Goal: Task Accomplishment & Management: Manage account settings

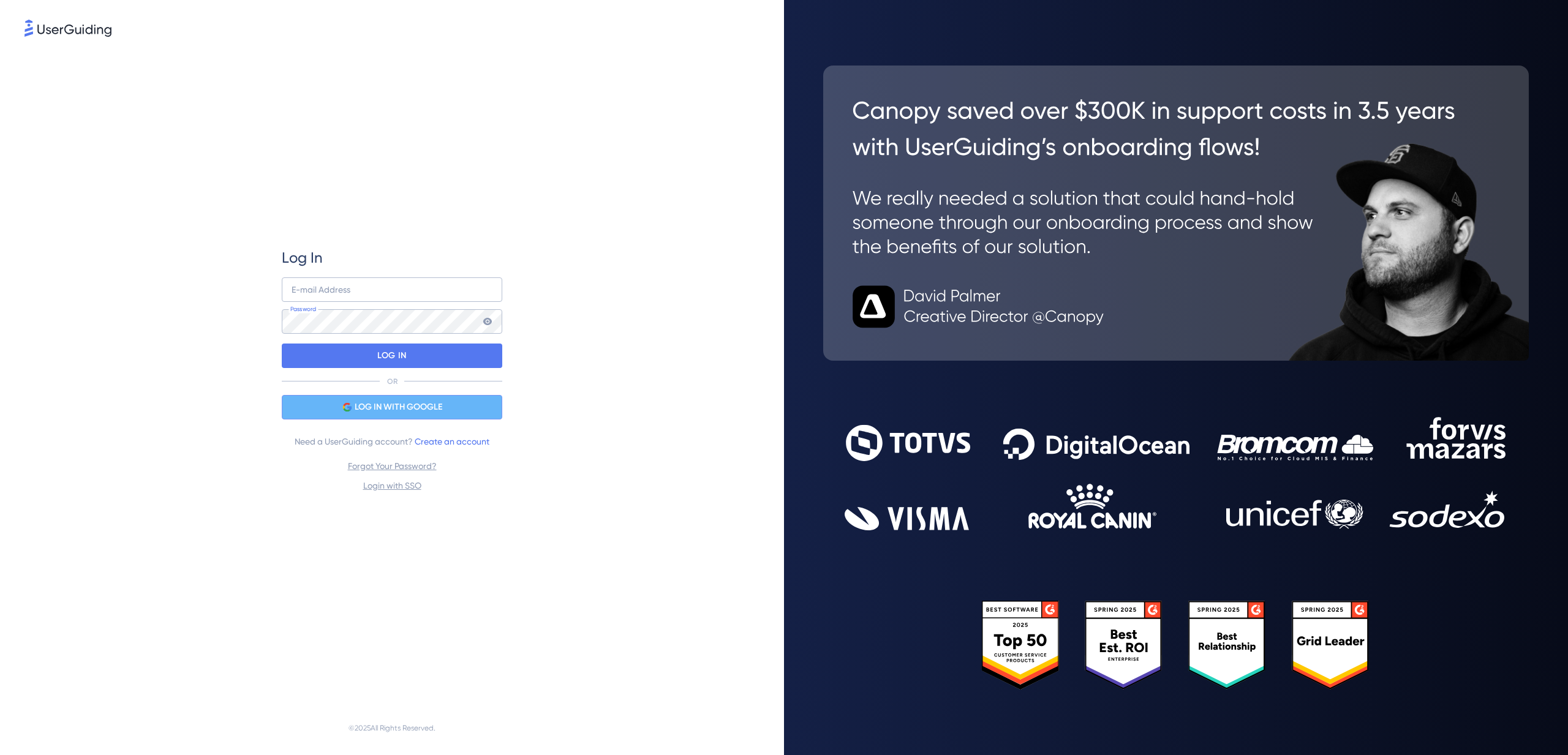
click at [426, 406] on span "LOG IN WITH GOOGLE" at bounding box center [398, 407] width 87 height 15
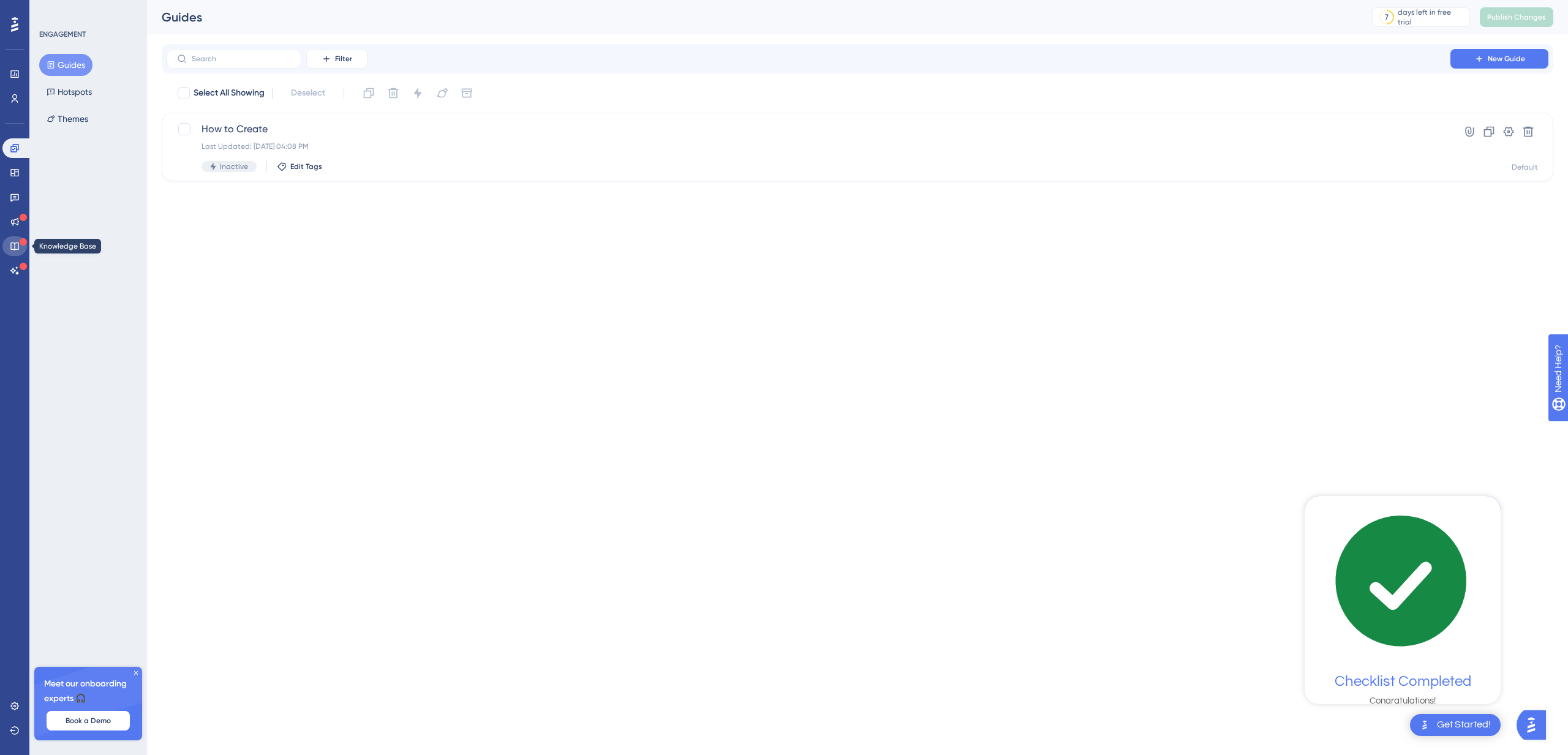
click at [15, 241] on icon at bounding box center [14, 245] width 9 height 9
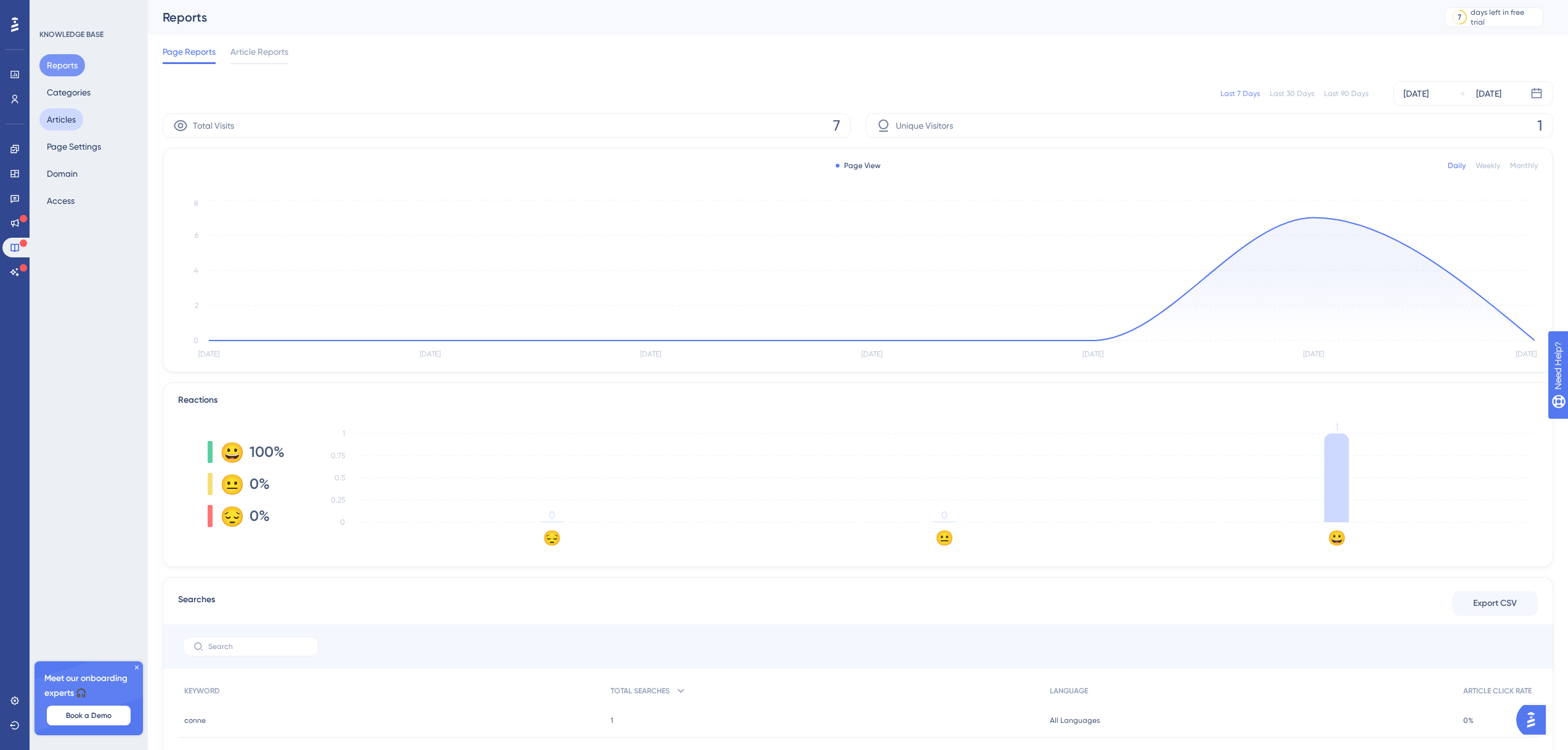
click at [70, 120] on button "Articles" at bounding box center [61, 119] width 44 height 22
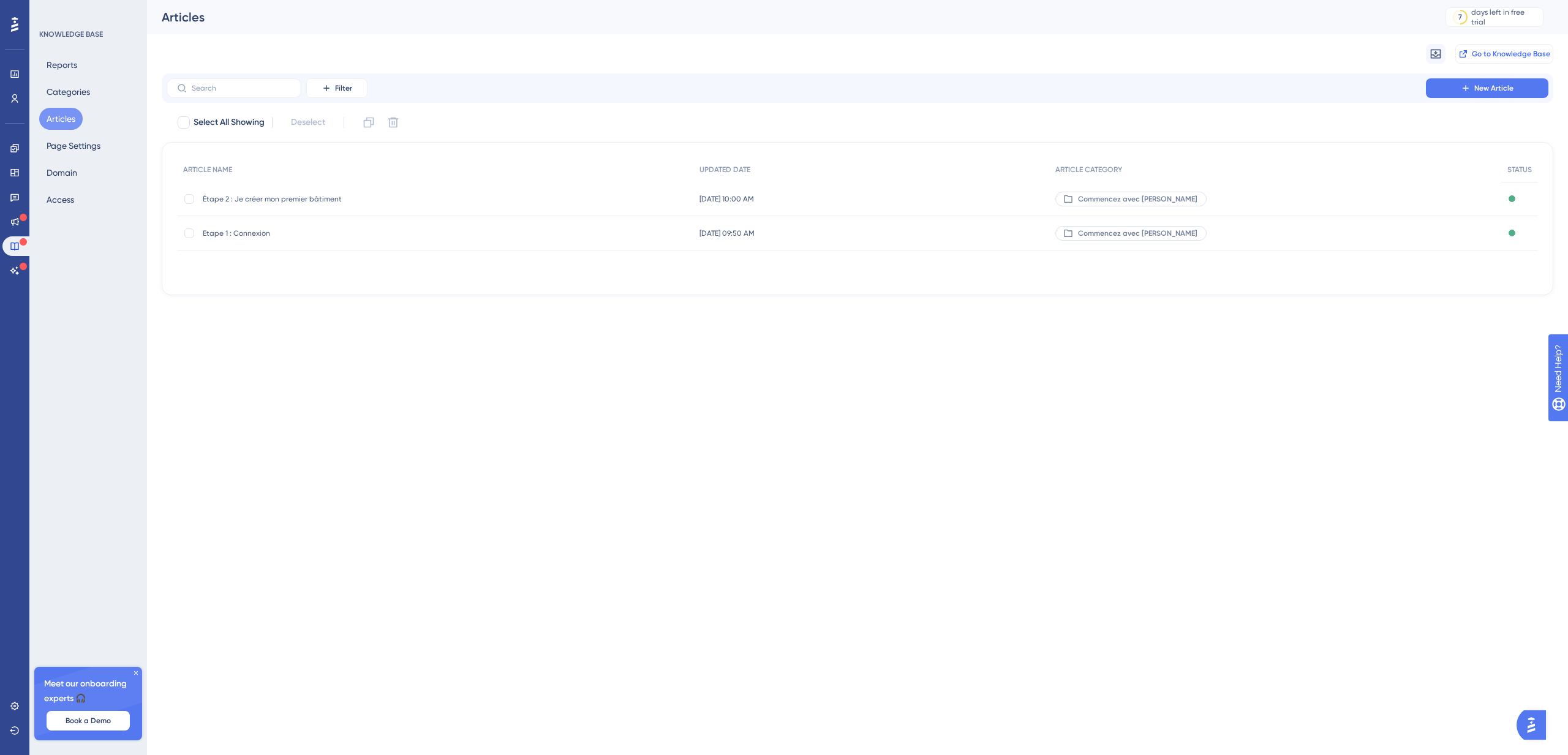
click at [1531, 61] on button "Go to Knowledge Base" at bounding box center [1504, 54] width 98 height 20
click at [62, 60] on button "Reports" at bounding box center [62, 65] width 45 height 22
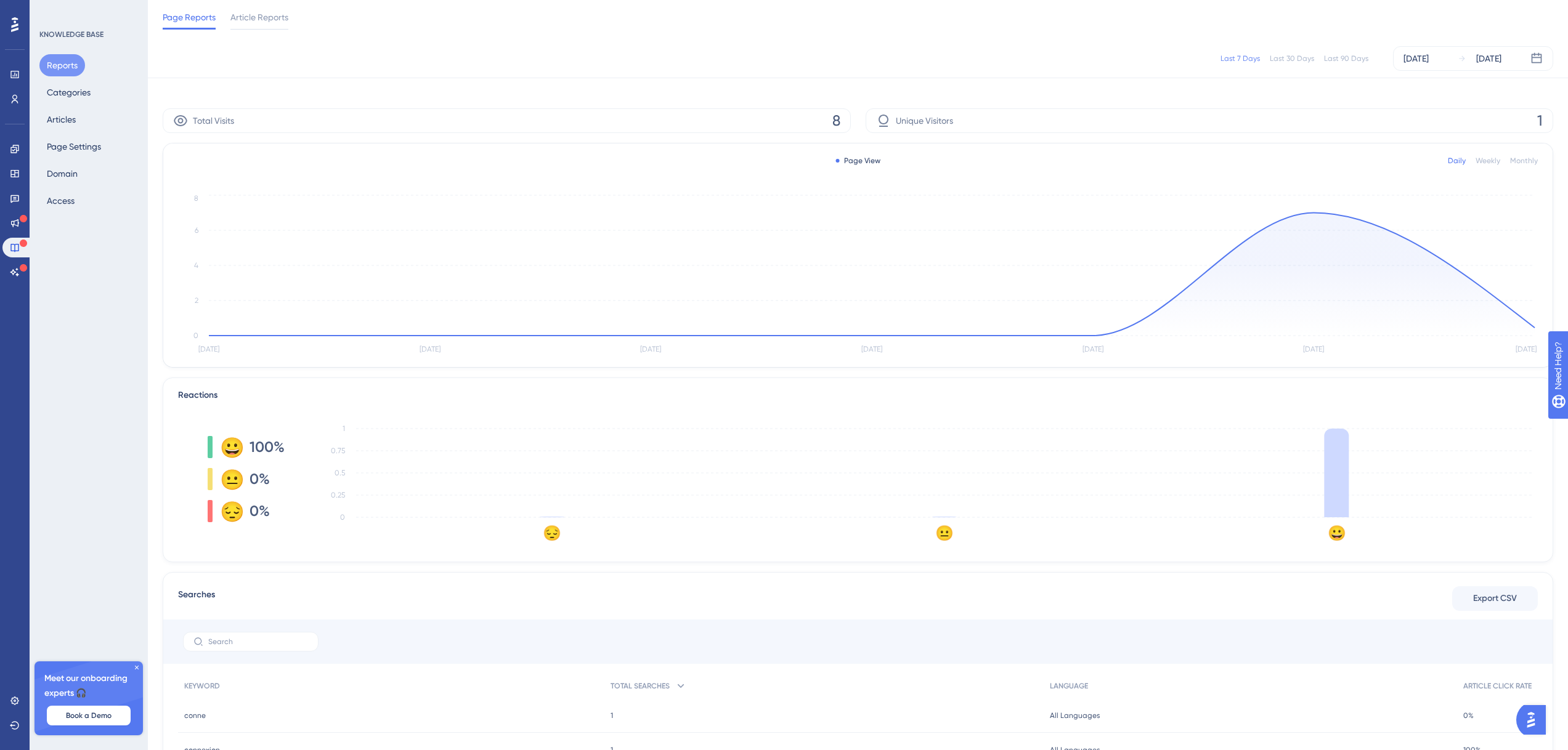
scroll to position [121, 0]
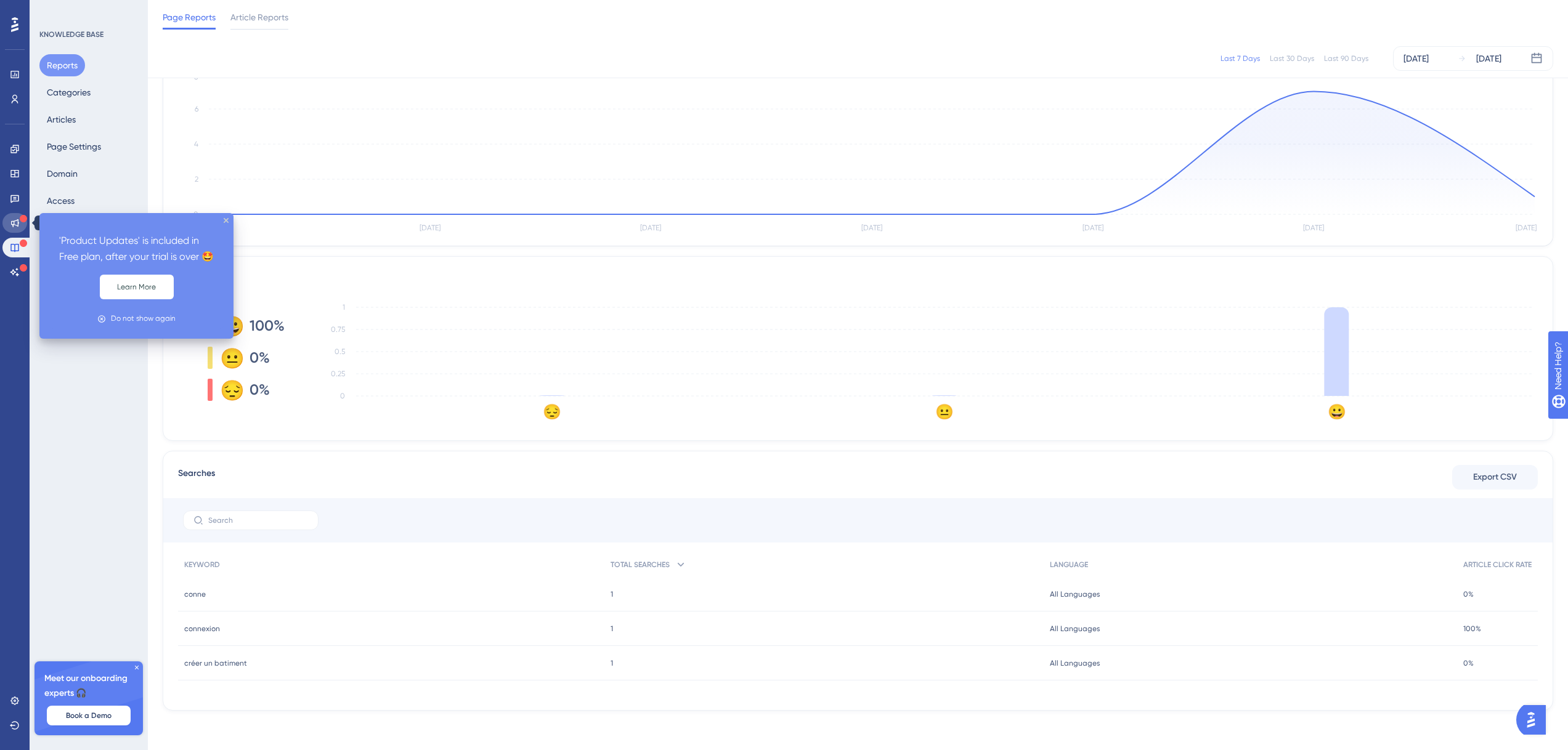
click at [17, 221] on icon at bounding box center [14, 223] width 9 height 9
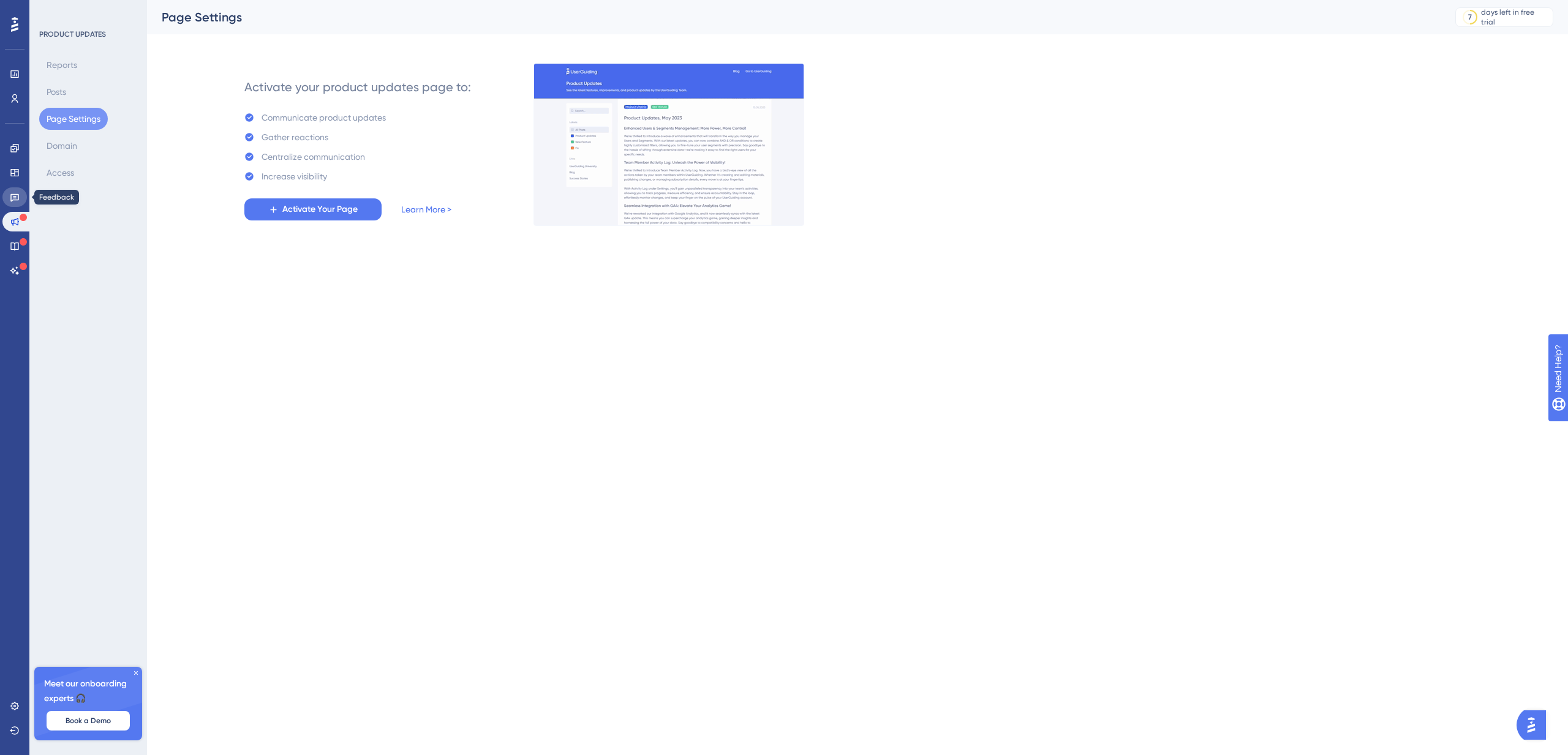
click at [12, 191] on link at bounding box center [15, 196] width 25 height 20
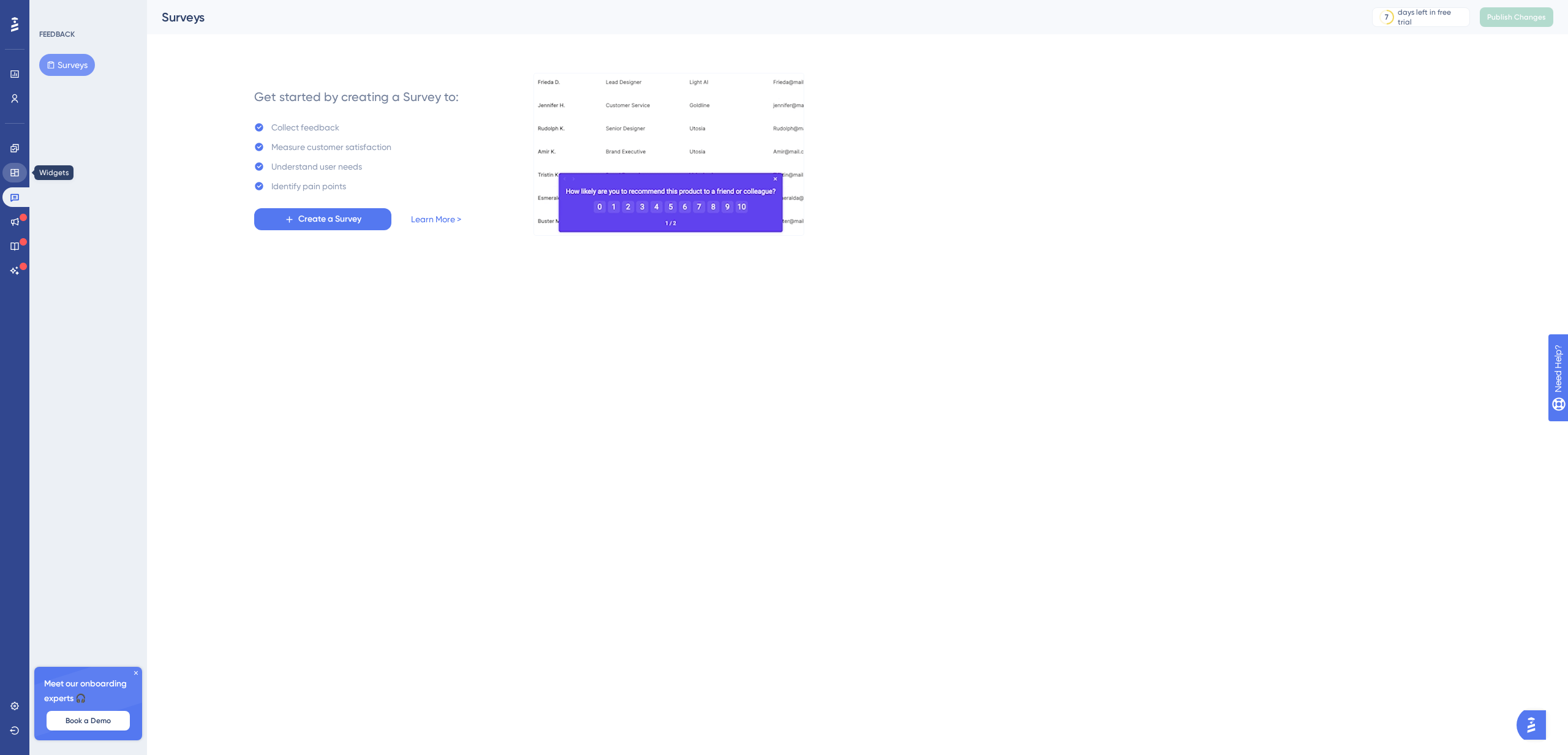
click at [15, 170] on icon at bounding box center [14, 172] width 9 height 9
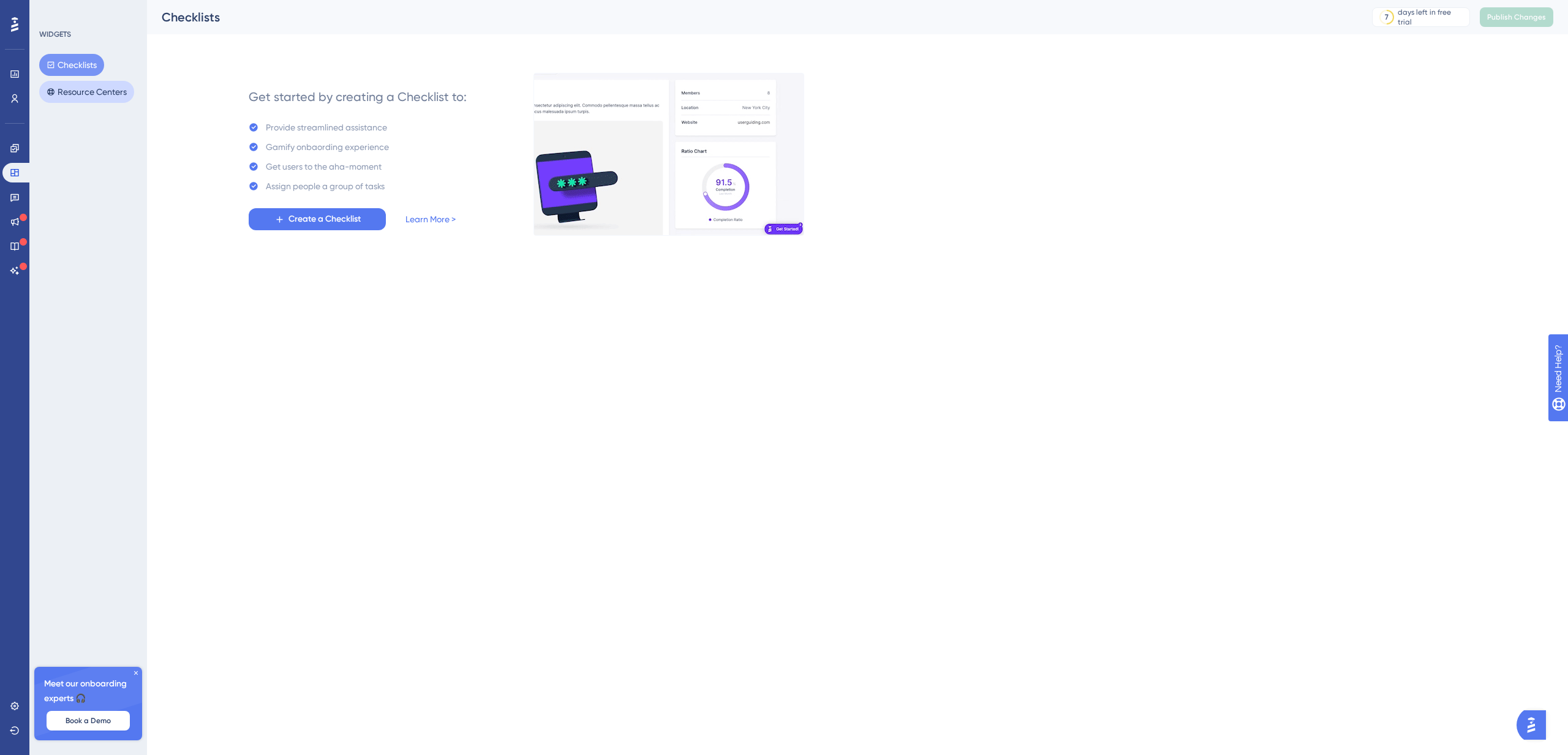
click at [91, 87] on button "Resource Centers" at bounding box center [86, 92] width 95 height 22
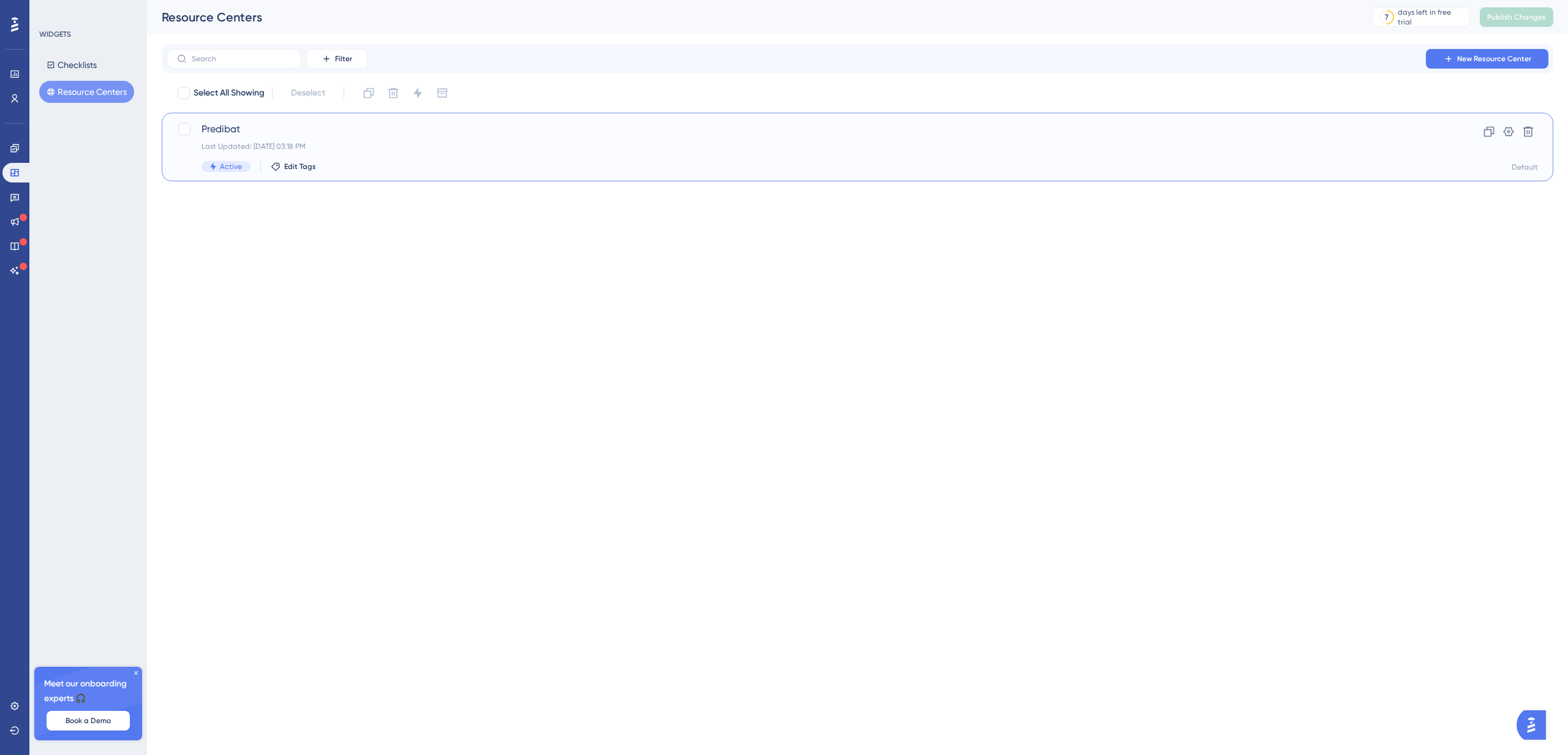
click at [362, 151] on div "Predibat Last Updated: [DATE] 03:18 PM Active Edit Tags" at bounding box center [808, 147] width 1213 height 50
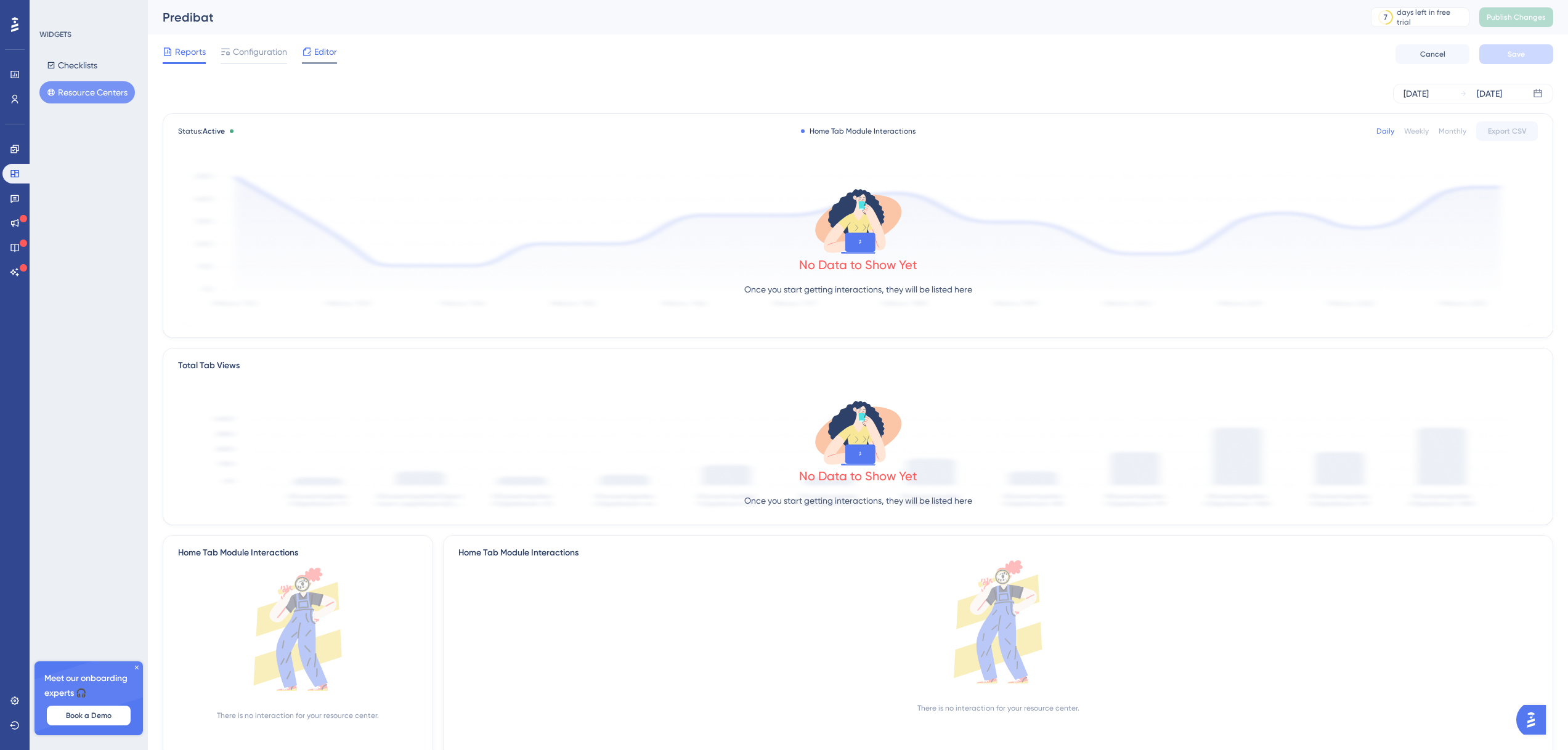
click at [334, 59] on div "Editor" at bounding box center [319, 54] width 35 height 20
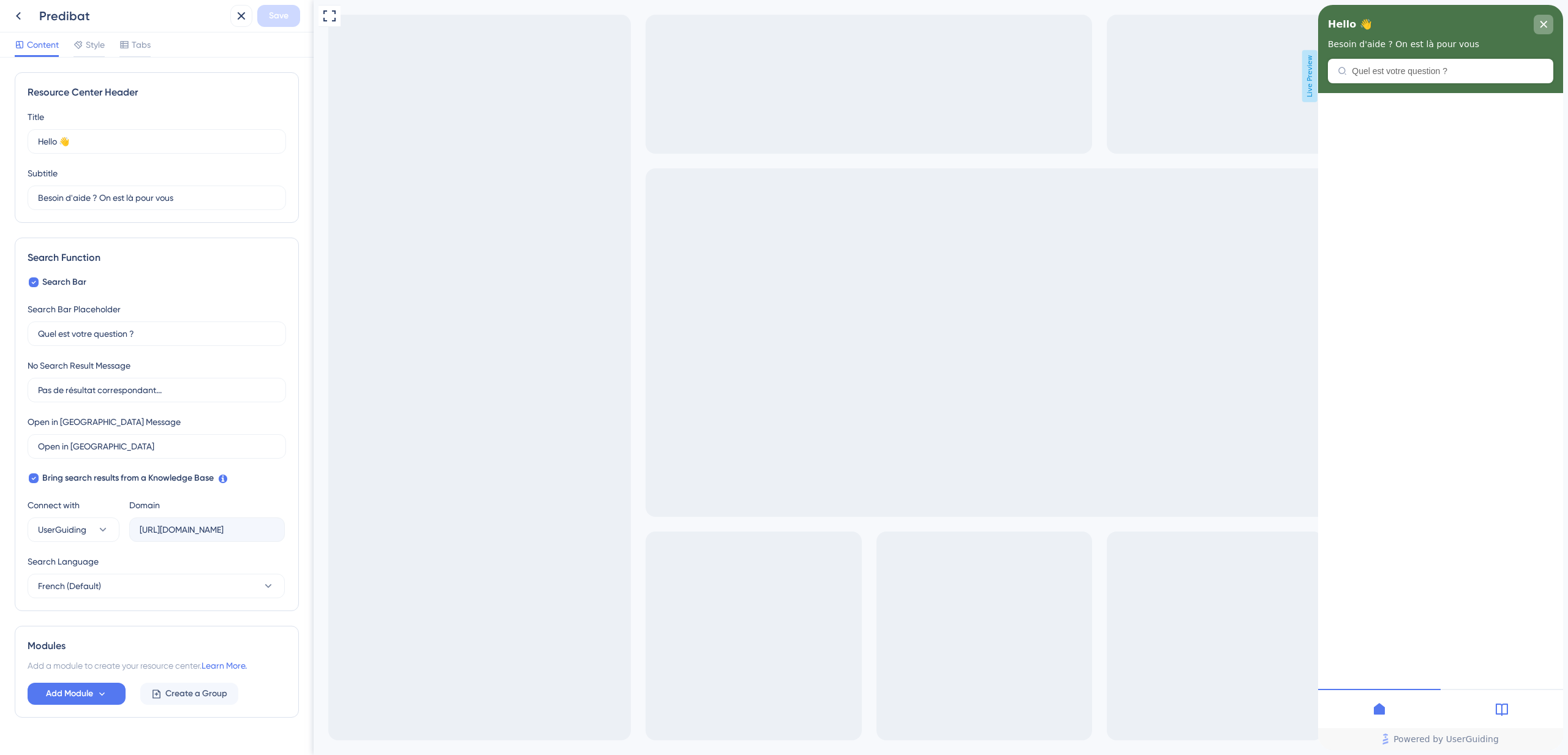
click at [1537, 28] on div "close resource center" at bounding box center [1542, 24] width 20 height 20
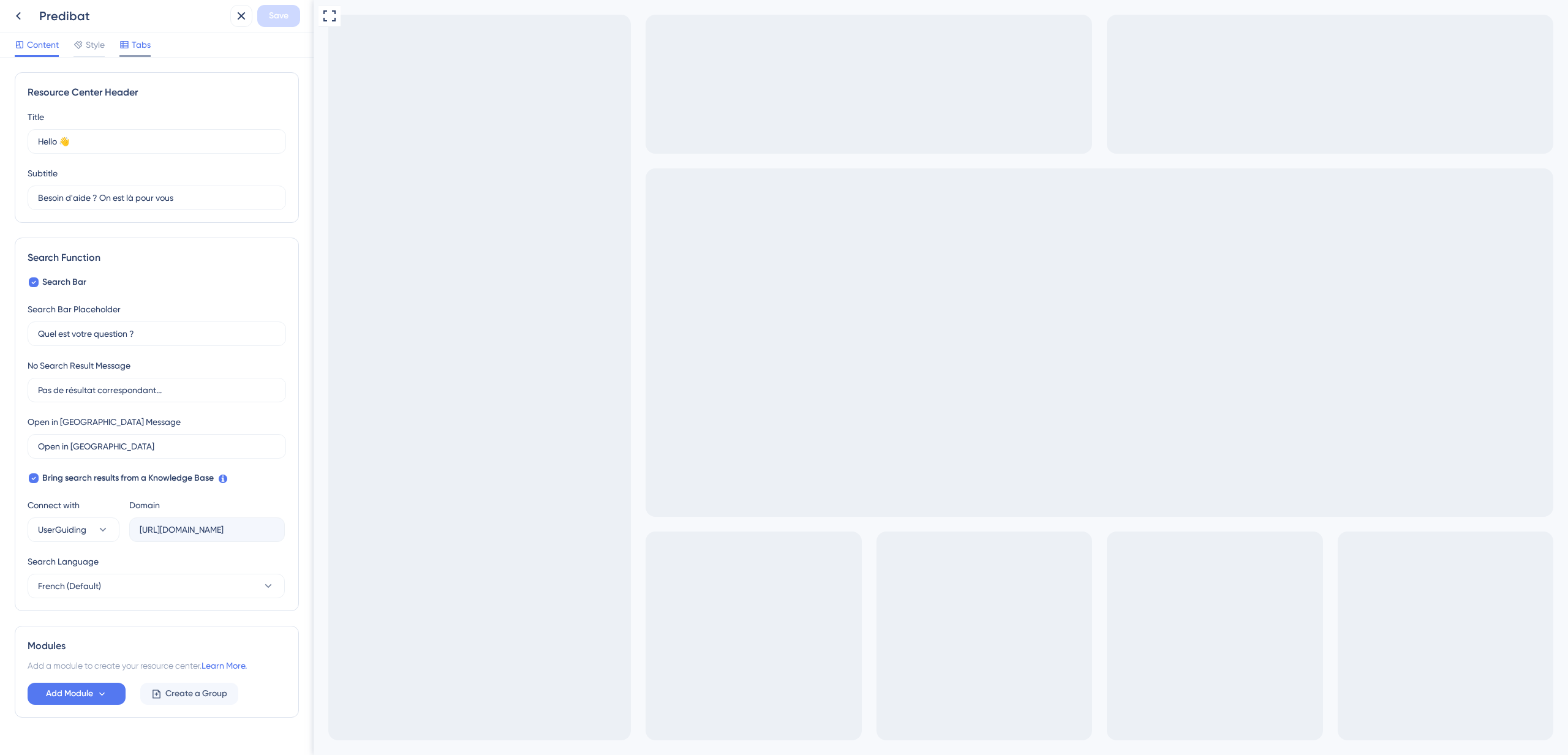
click at [150, 46] on span "Tabs" at bounding box center [141, 44] width 19 height 15
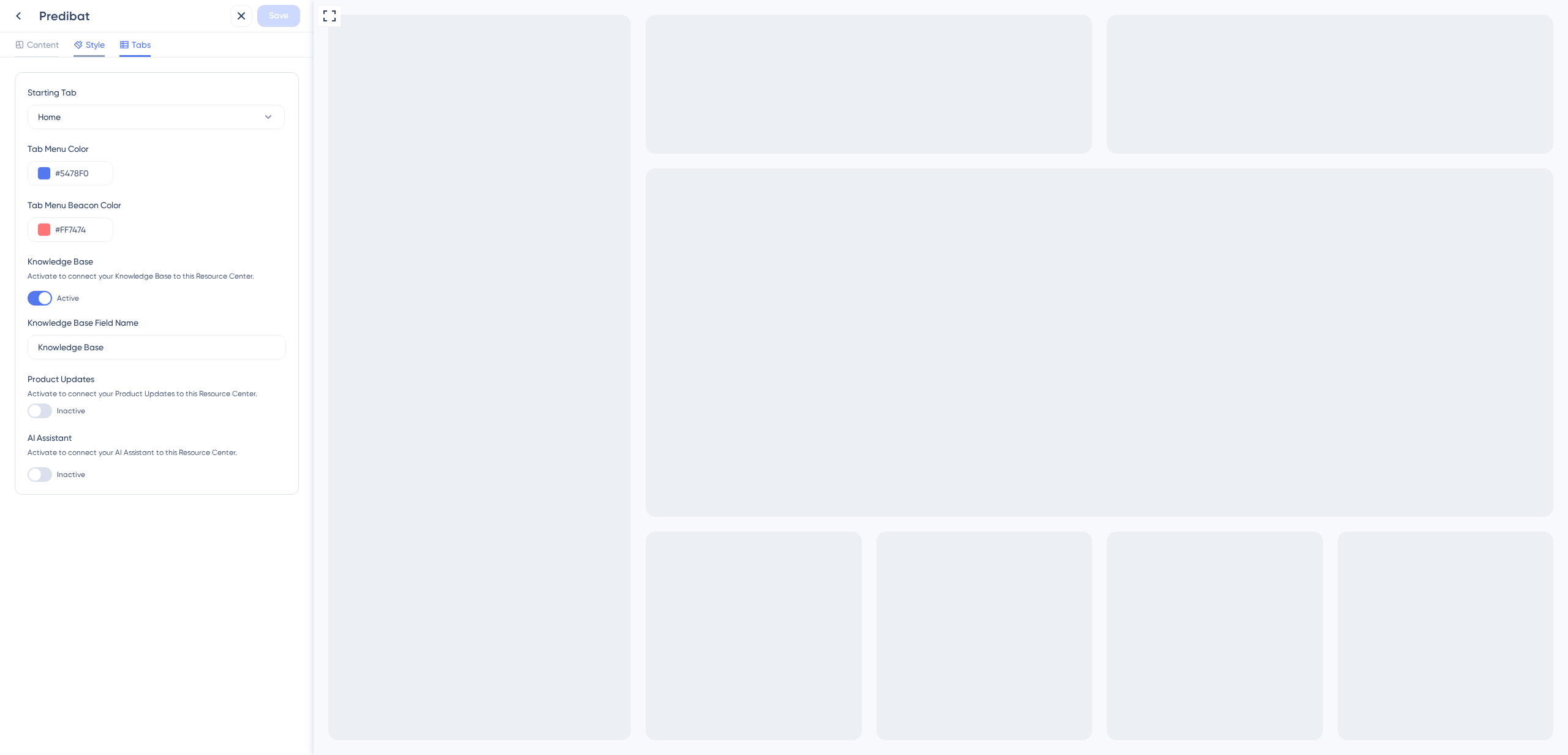
click at [79, 56] on div at bounding box center [89, 56] width 32 height 2
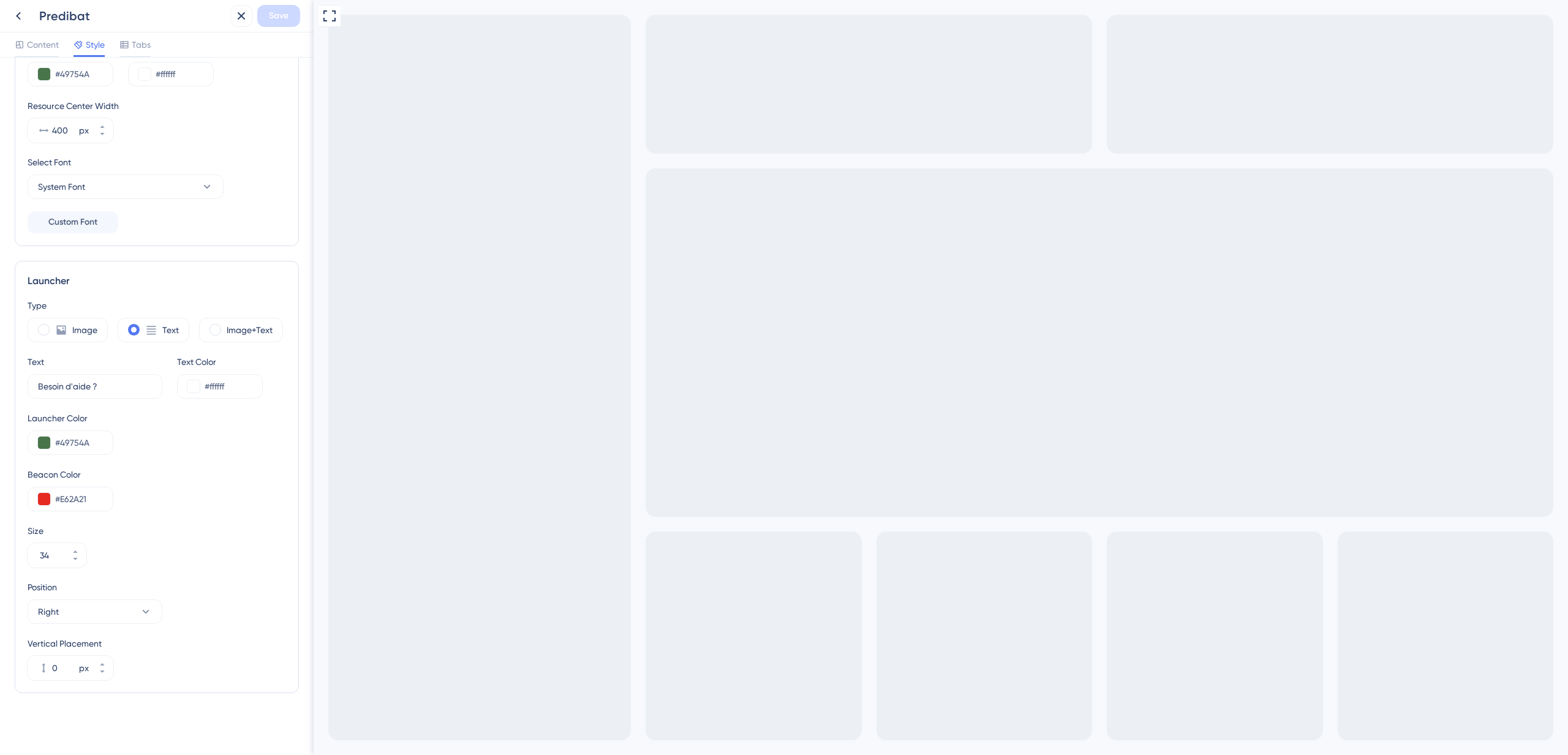
scroll to position [126, 0]
click at [103, 612] on button "Right" at bounding box center [95, 609] width 135 height 25
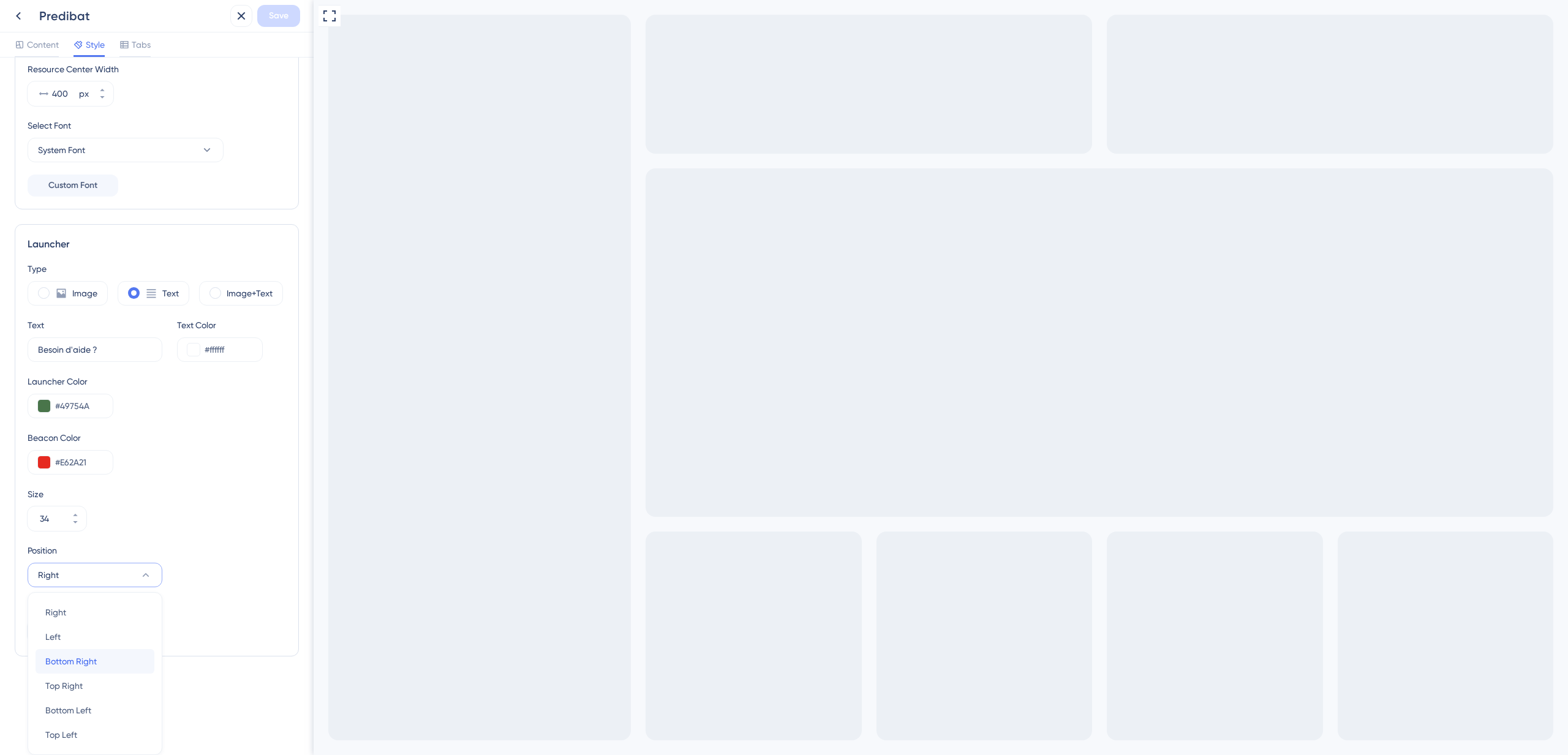
click at [110, 660] on div "Bottom Right Bottom Right" at bounding box center [95, 661] width 99 height 25
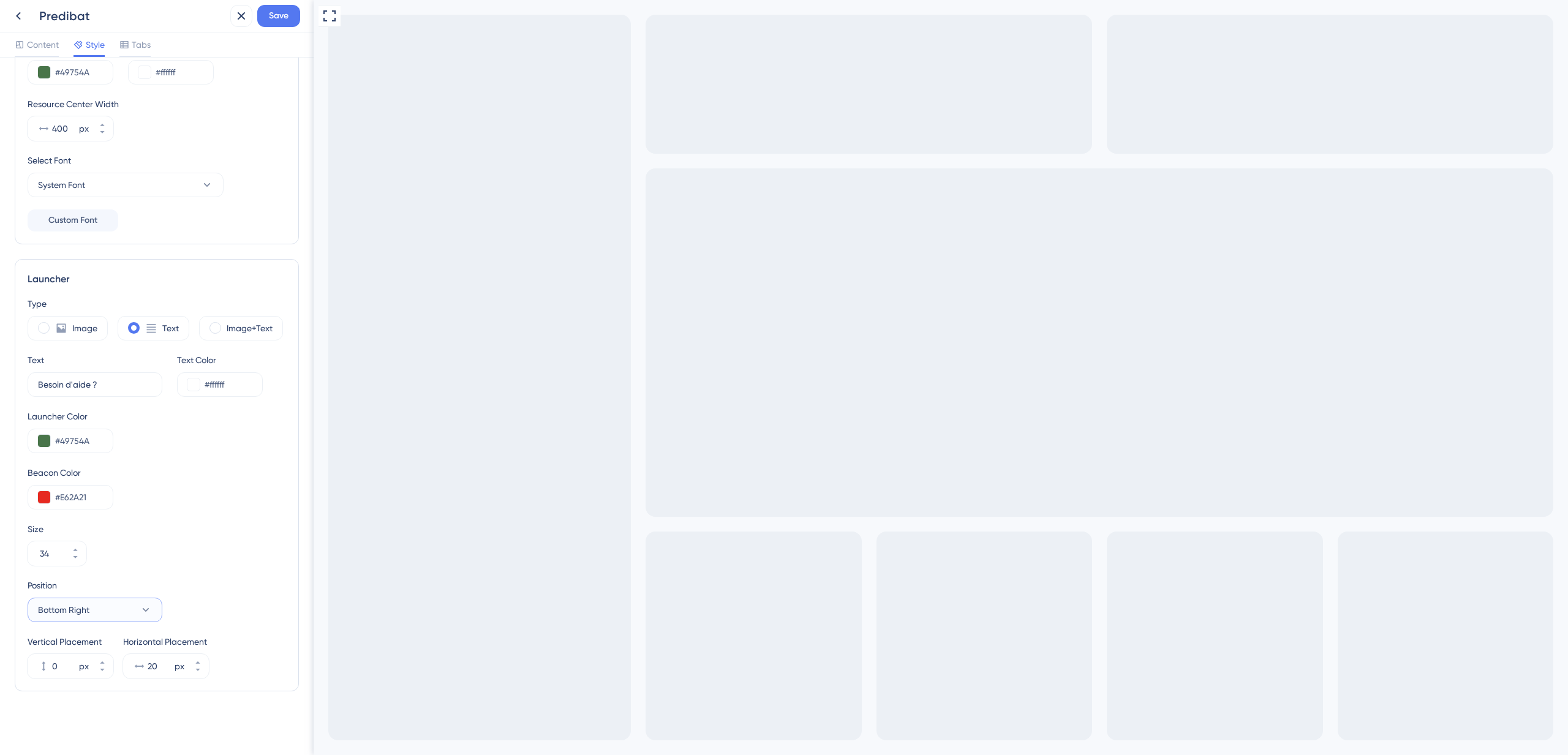
click at [95, 610] on button "Bottom Right" at bounding box center [95, 609] width 135 height 25
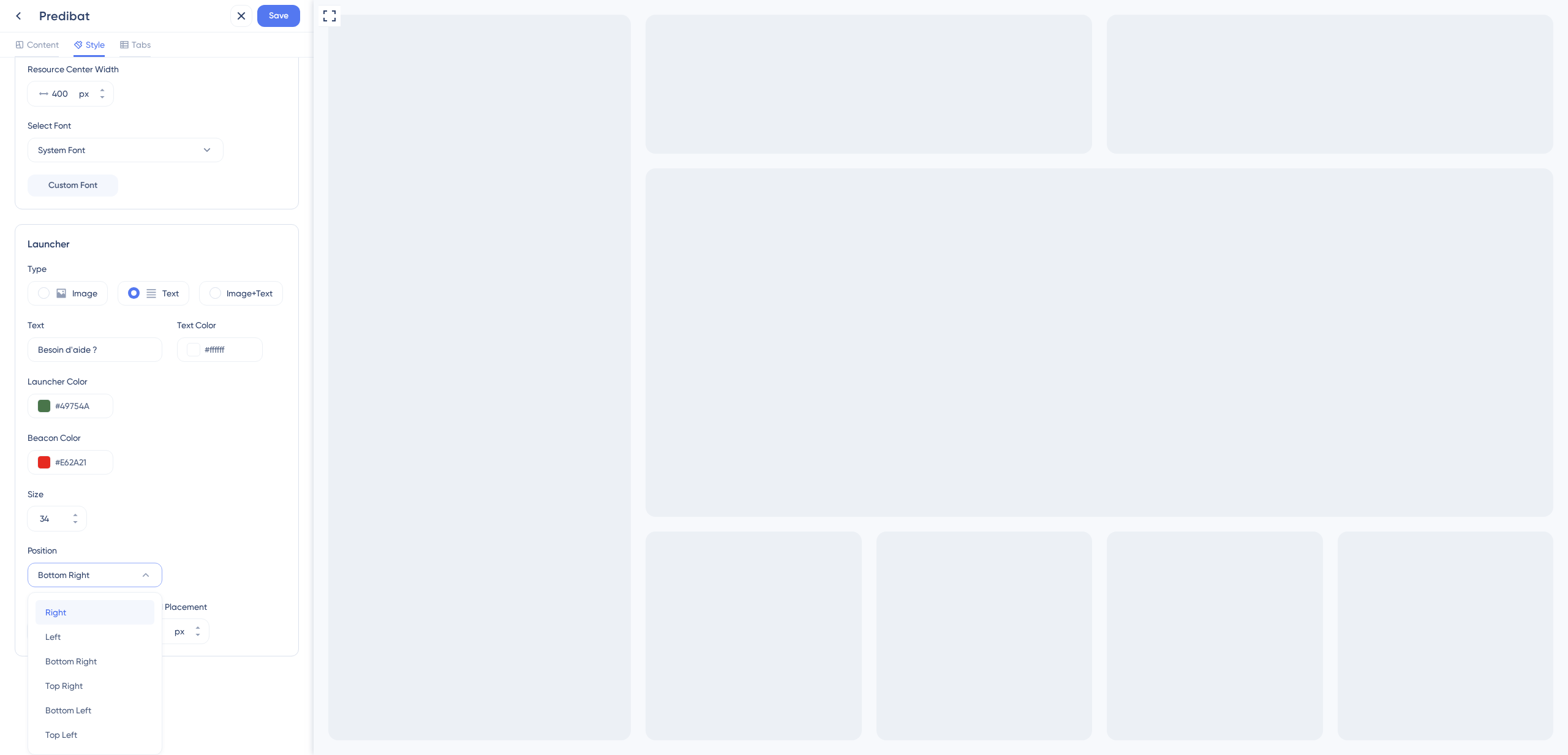
click at [104, 608] on div "Right Right" at bounding box center [95, 612] width 99 height 25
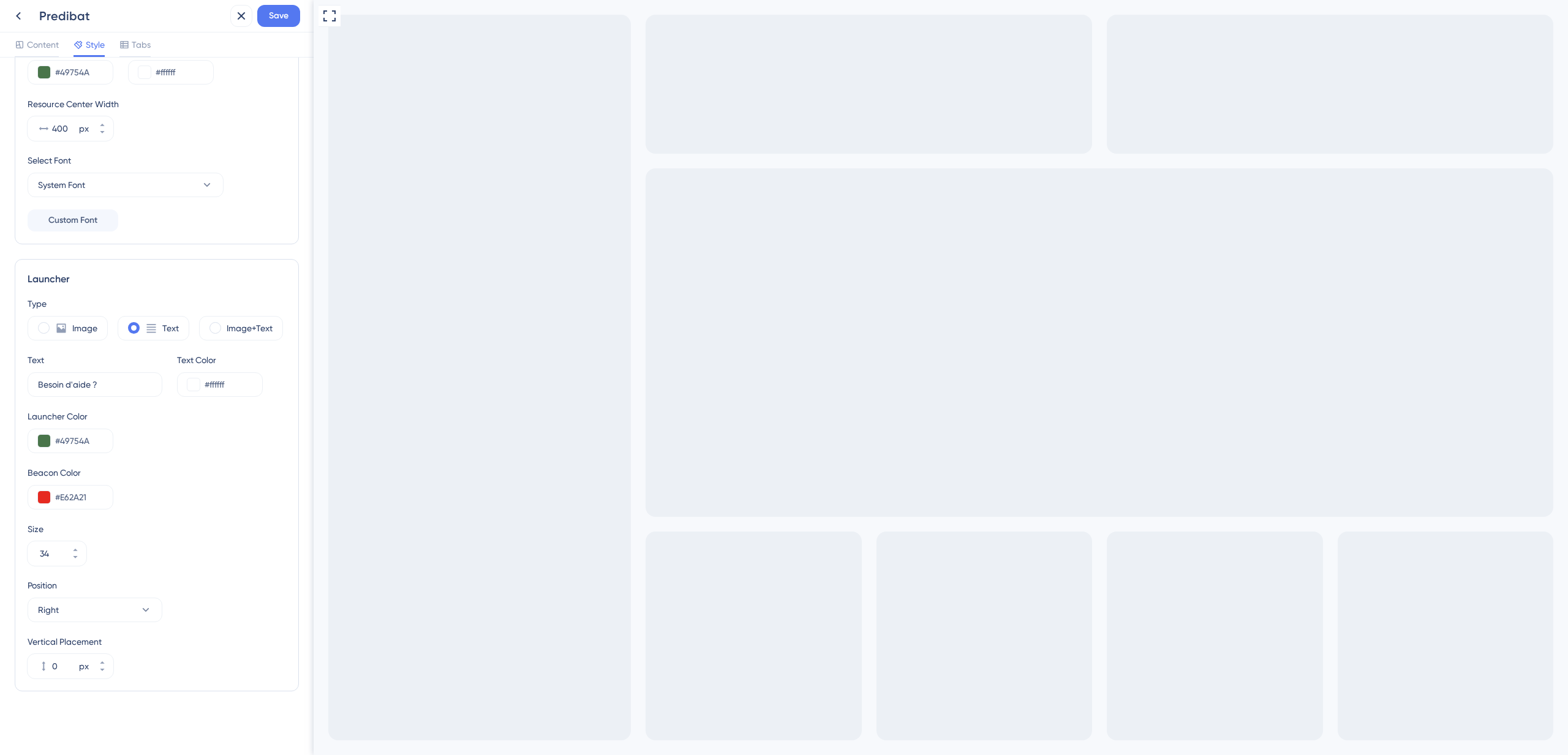
scroll to position [126, 0]
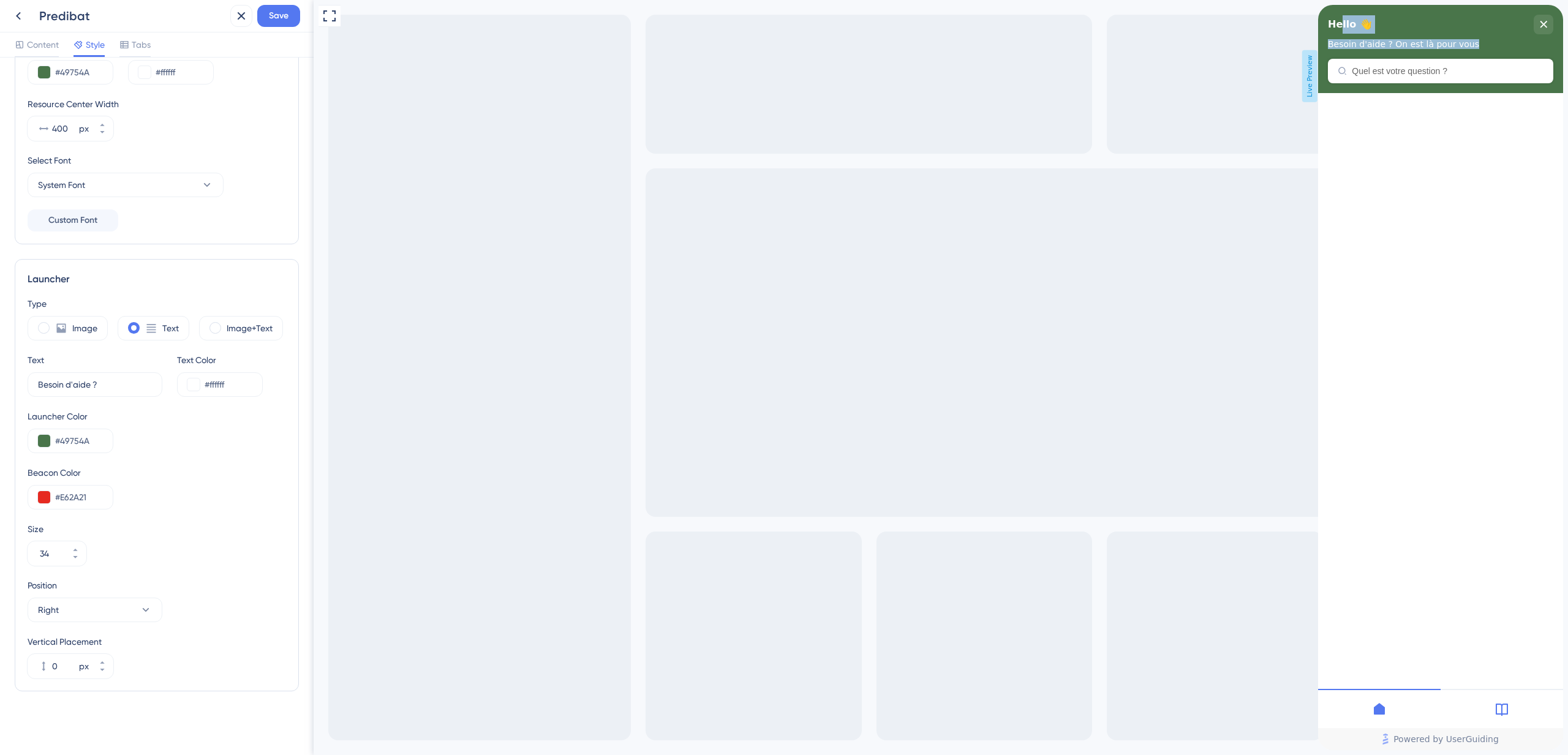
drag, startPoint x: 1338, startPoint y: 27, endPoint x: 1475, endPoint y: 43, distance: 137.9
click at [1464, 42] on div "Hello 👋 Besoin d'aide ? On est là pour vous" at bounding box center [1441, 32] width 226 height 34
click at [1476, 43] on div "Besoin d'aide ? On est là pour vous" at bounding box center [1441, 44] width 226 height 9
click at [1423, 74] on div "Hello 👋 Besoin d'aide ? On est là pour vous" at bounding box center [1440, 49] width 245 height 88
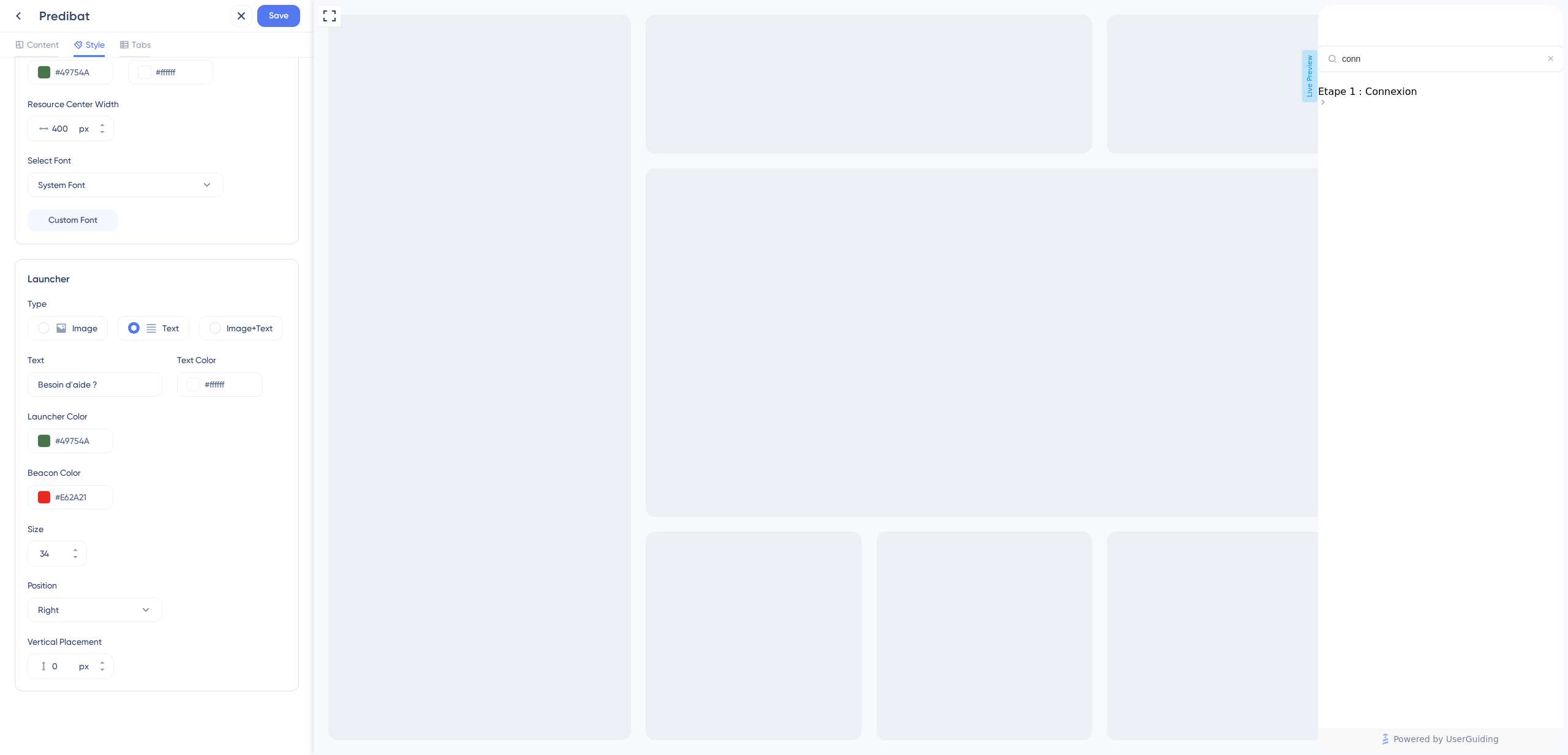
type input "conn"
click at [1389, 109] on div "Etape 1 : Connexion" at bounding box center [1440, 97] width 245 height 24
click at [1328, 15] on icon "back to header" at bounding box center [1322, 9] width 9 height 9
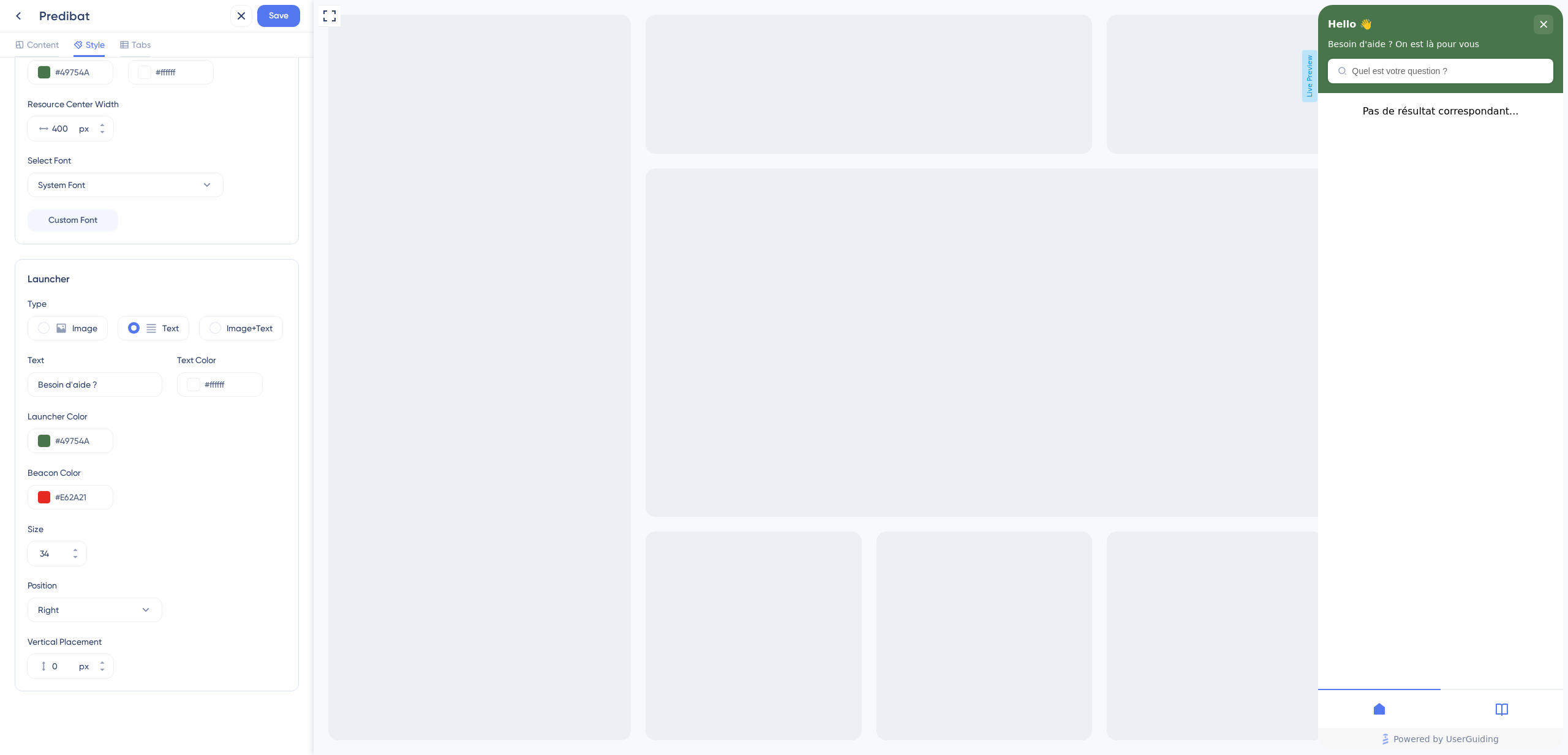
click at [1377, 711] on icon at bounding box center [1378, 709] width 11 height 12
click at [1489, 714] on div at bounding box center [1500, 708] width 122 height 39
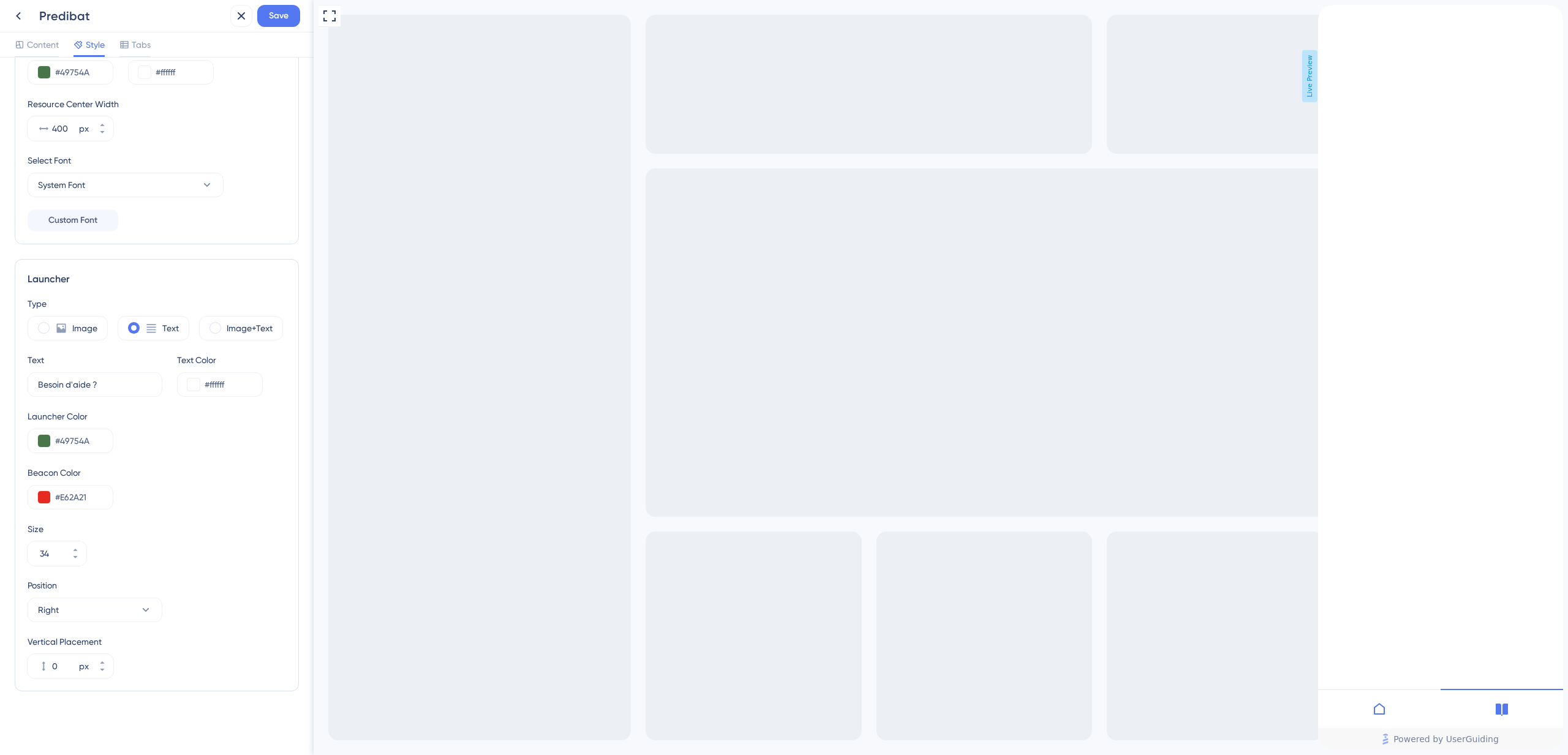
click at [1331, 47] on icon "close resource center" at bounding box center [1327, 50] width 8 height 8
